Goal: Communication & Community: Answer question/provide support

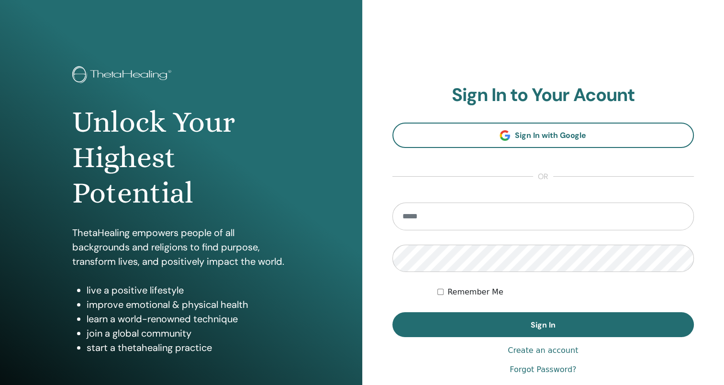
click at [417, 211] on input "email" at bounding box center [543, 216] width 302 height 28
type input "*"
type input "**********"
click at [392, 312] on button "Sign In" at bounding box center [543, 324] width 302 height 25
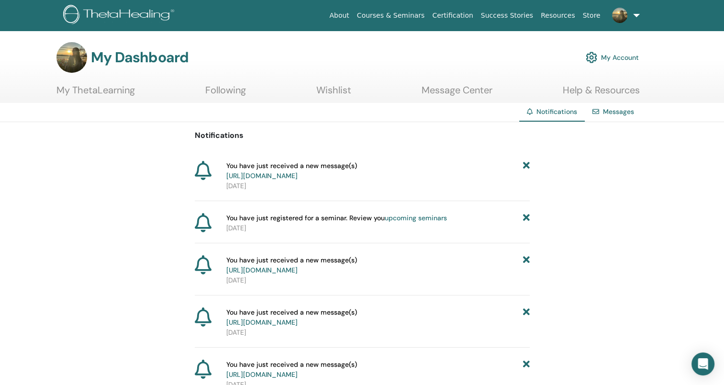
click at [608, 112] on link "Messages" at bounding box center [618, 111] width 31 height 9
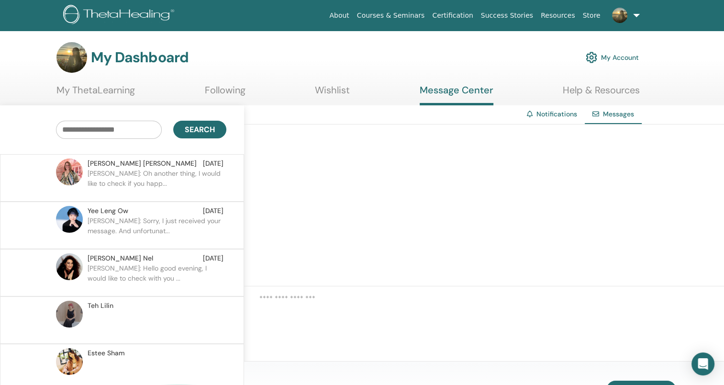
click at [128, 184] on p "Juanita: Oh another thing, I would like to check if you happ..." at bounding box center [157, 182] width 139 height 29
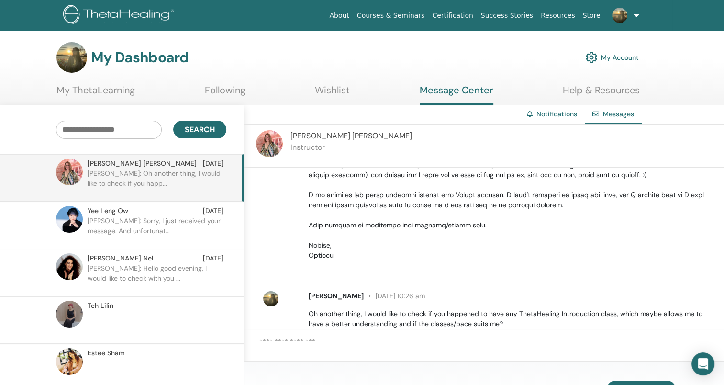
scroll to position [480, 0]
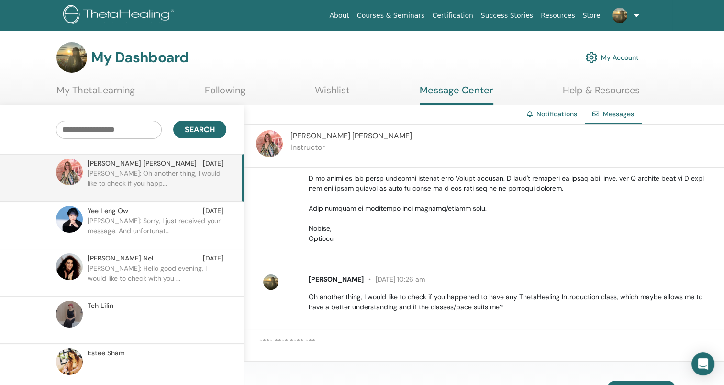
click at [308, 133] on span "Kristen Cooper" at bounding box center [352, 136] width 122 height 10
click at [266, 142] on img at bounding box center [269, 143] width 27 height 27
click at [270, 150] on img at bounding box center [269, 143] width 27 height 27
click at [268, 142] on img at bounding box center [269, 143] width 27 height 27
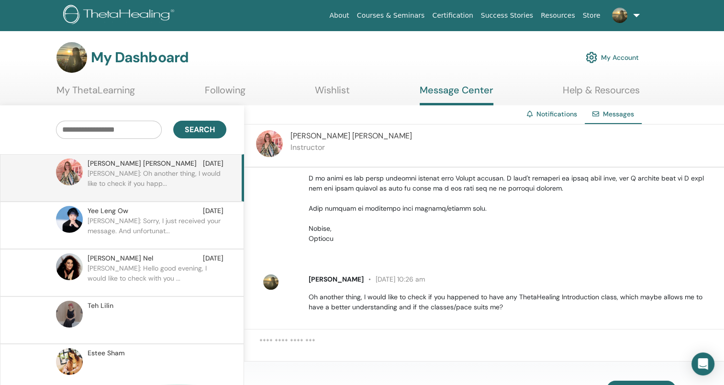
click at [268, 142] on img at bounding box center [269, 143] width 27 height 27
click at [540, 115] on link "Notifications" at bounding box center [557, 114] width 41 height 9
